Goal: Transaction & Acquisition: Book appointment/travel/reservation

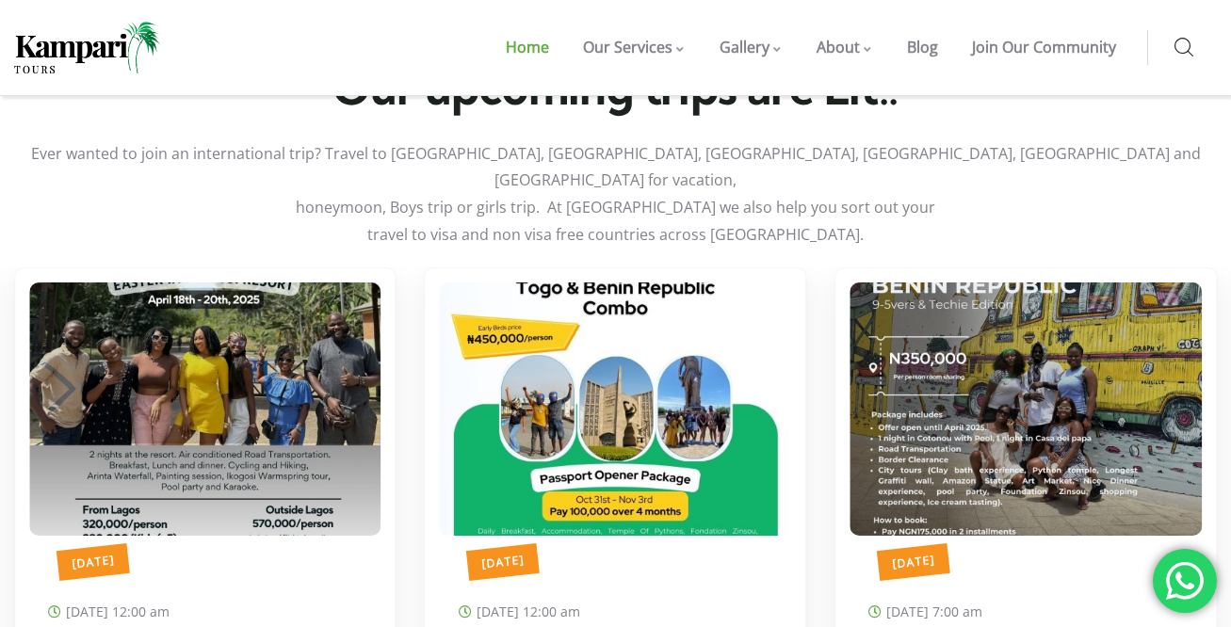
scroll to position [6278, 0]
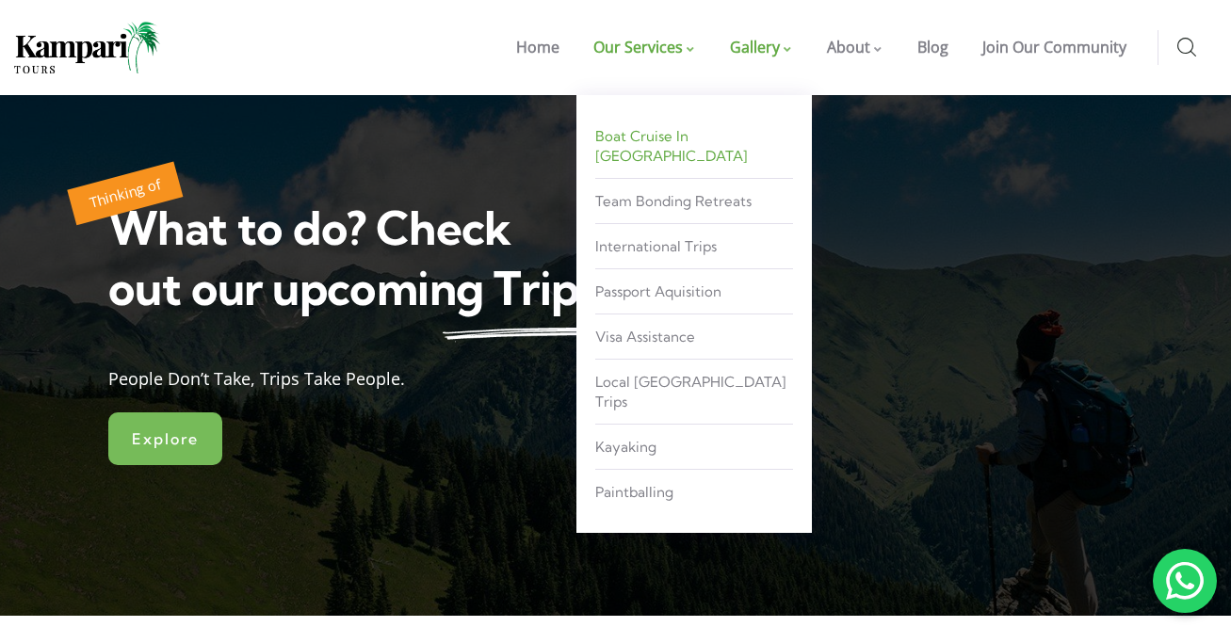
click at [647, 138] on span "Boat Cruise in [GEOGRAPHIC_DATA]" at bounding box center [671, 146] width 153 height 38
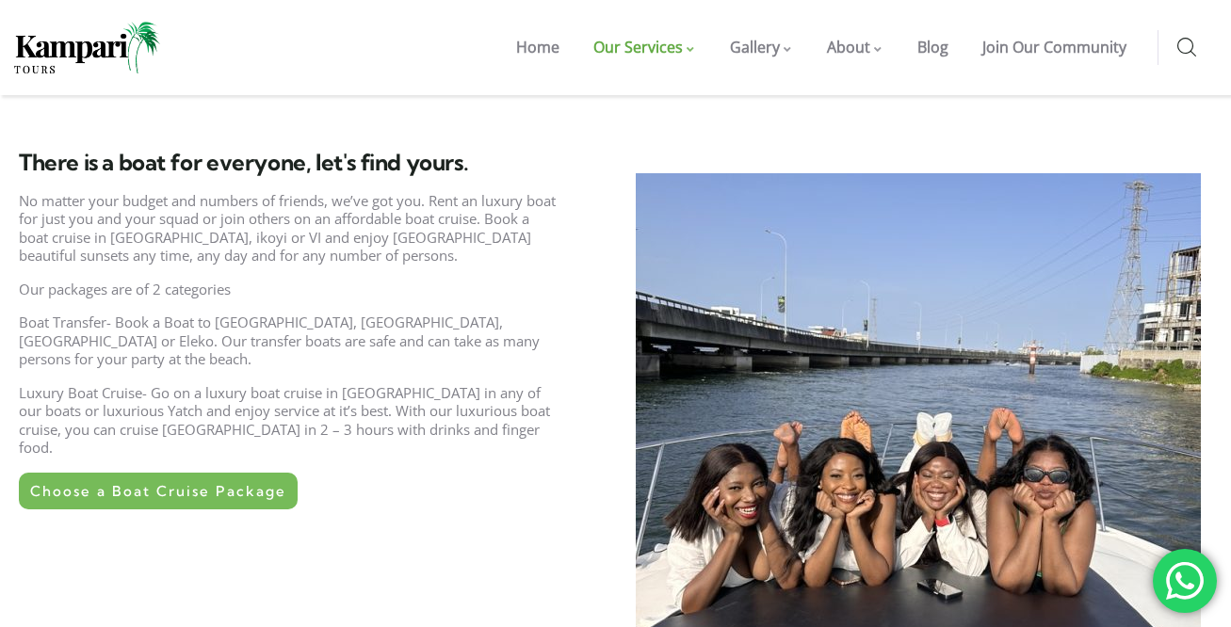
scroll to position [583, 0]
